Goal: Navigation & Orientation: Find specific page/section

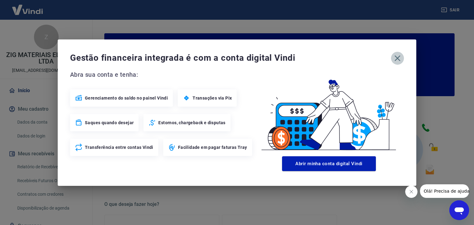
click at [397, 57] on icon "button" at bounding box center [397, 58] width 10 height 10
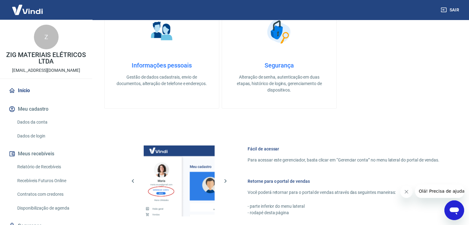
scroll to position [326, 0]
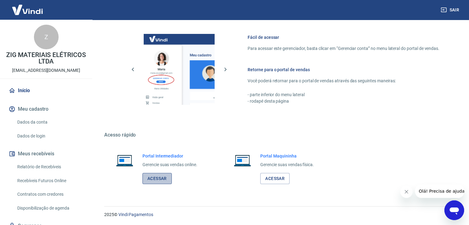
click at [151, 179] on link "Acessar" at bounding box center [157, 178] width 29 height 11
